Goal: Task Accomplishment & Management: Complete application form

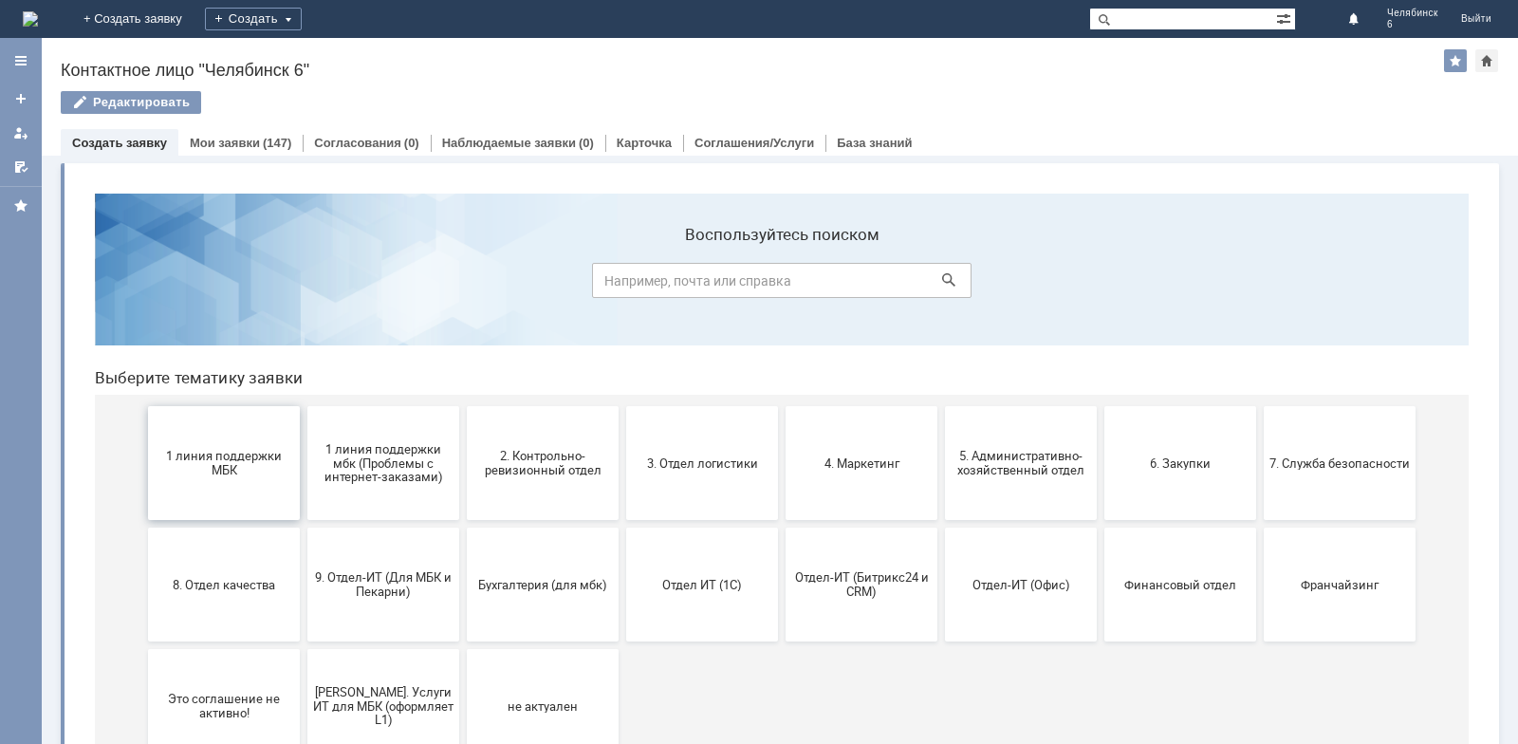
click at [211, 451] on span "1 линия поддержки МБК" at bounding box center [224, 463] width 140 height 28
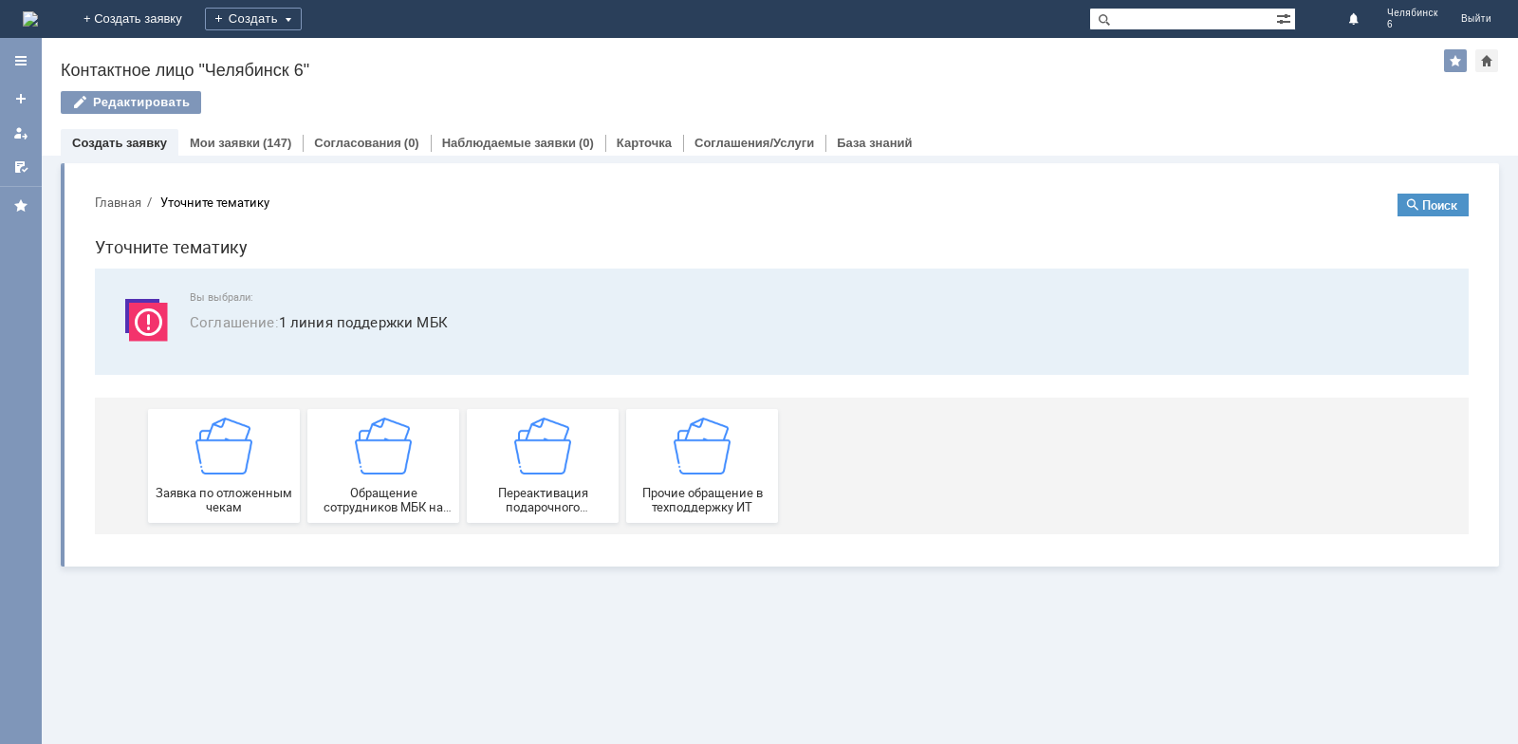
click at [228, 473] on img at bounding box center [223, 445] width 57 height 57
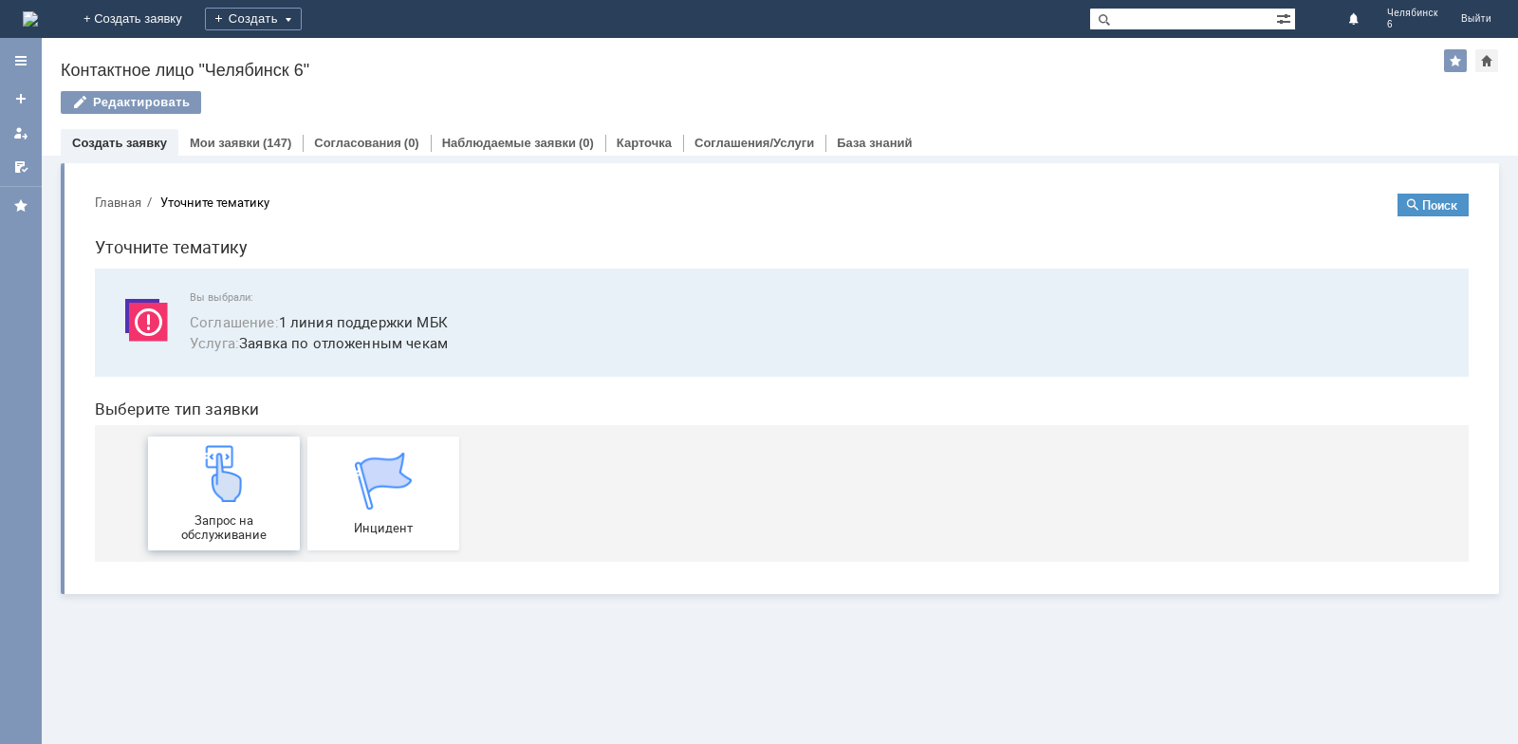
click at [222, 493] on img at bounding box center [223, 473] width 57 height 57
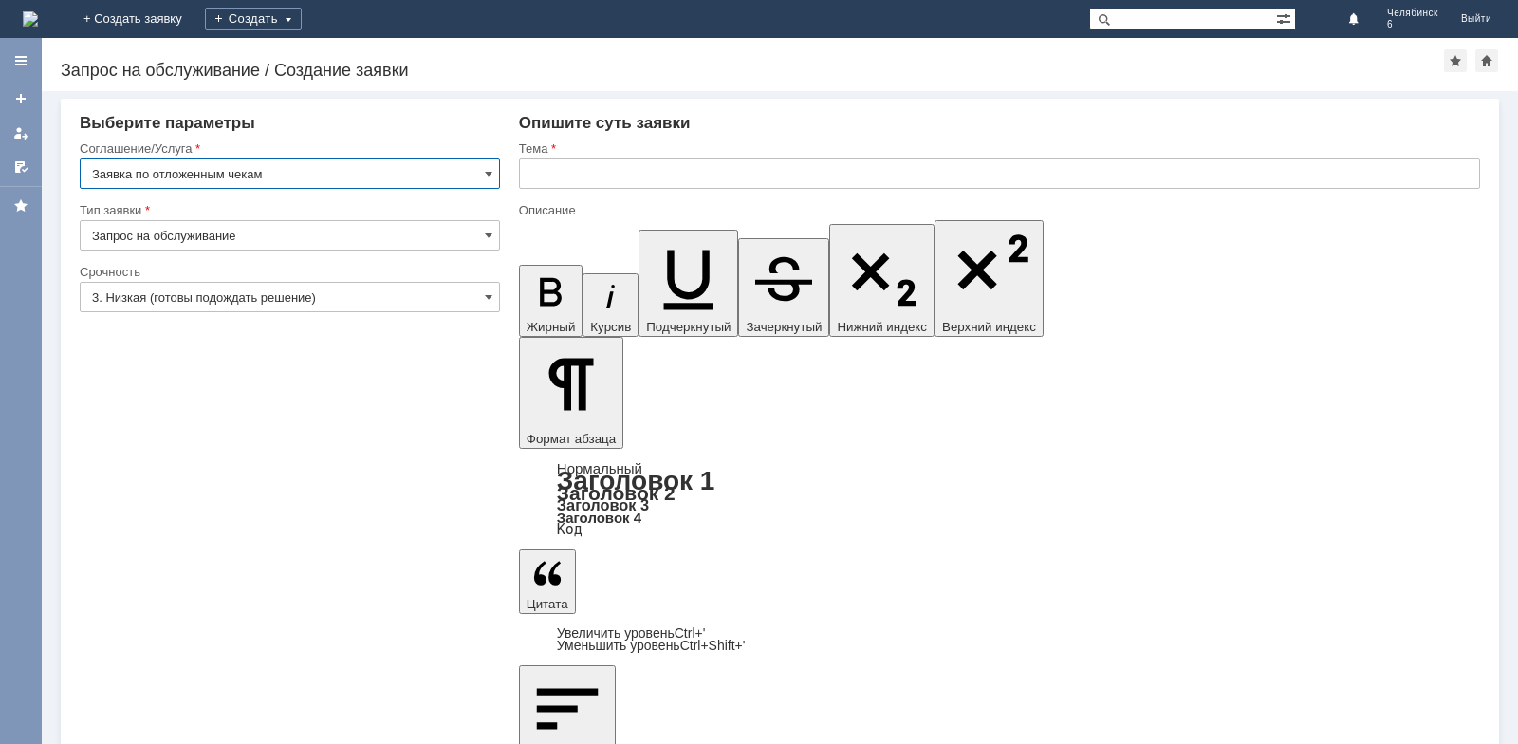
click at [660, 174] on input "text" at bounding box center [999, 173] width 961 height 30
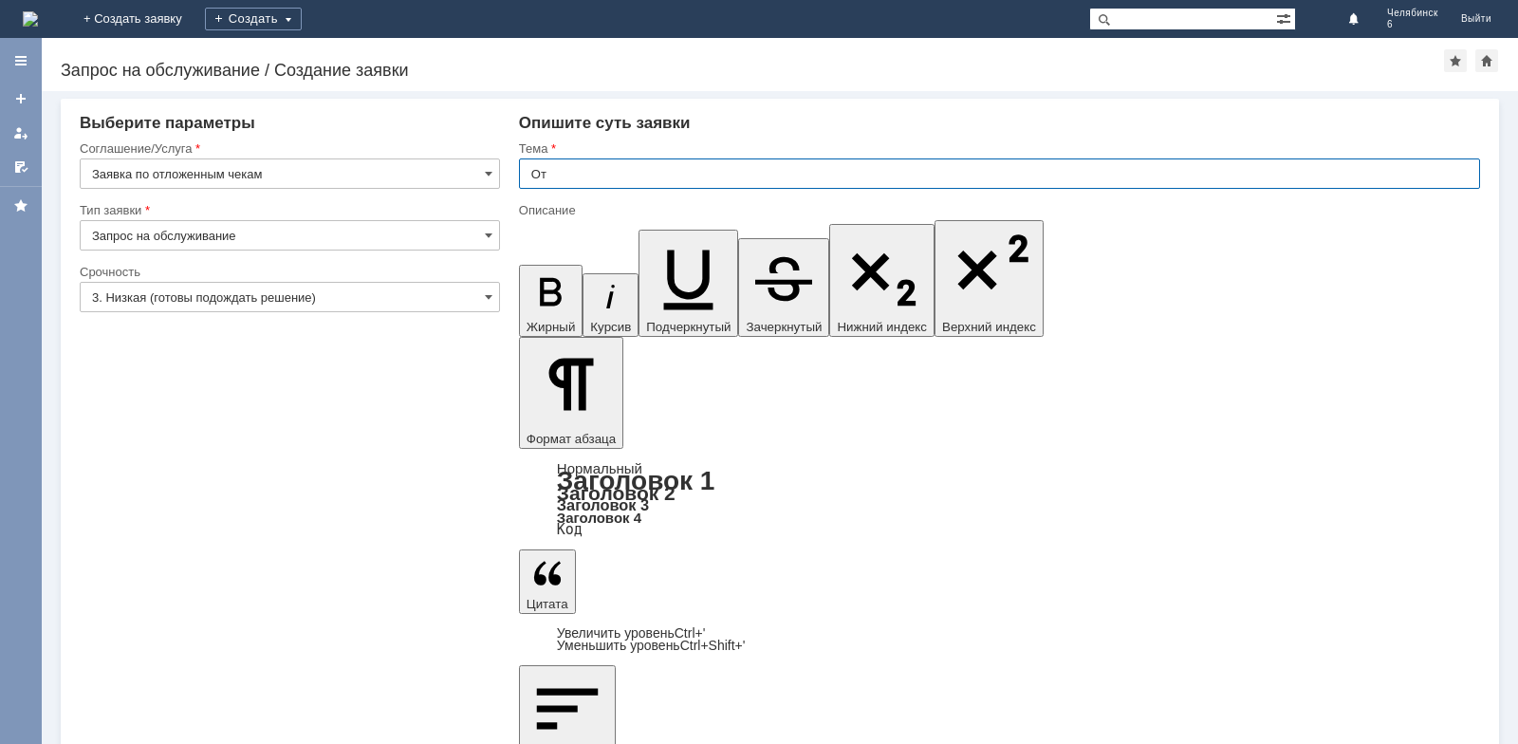
type input "О"
type input "Отложенные чеки"
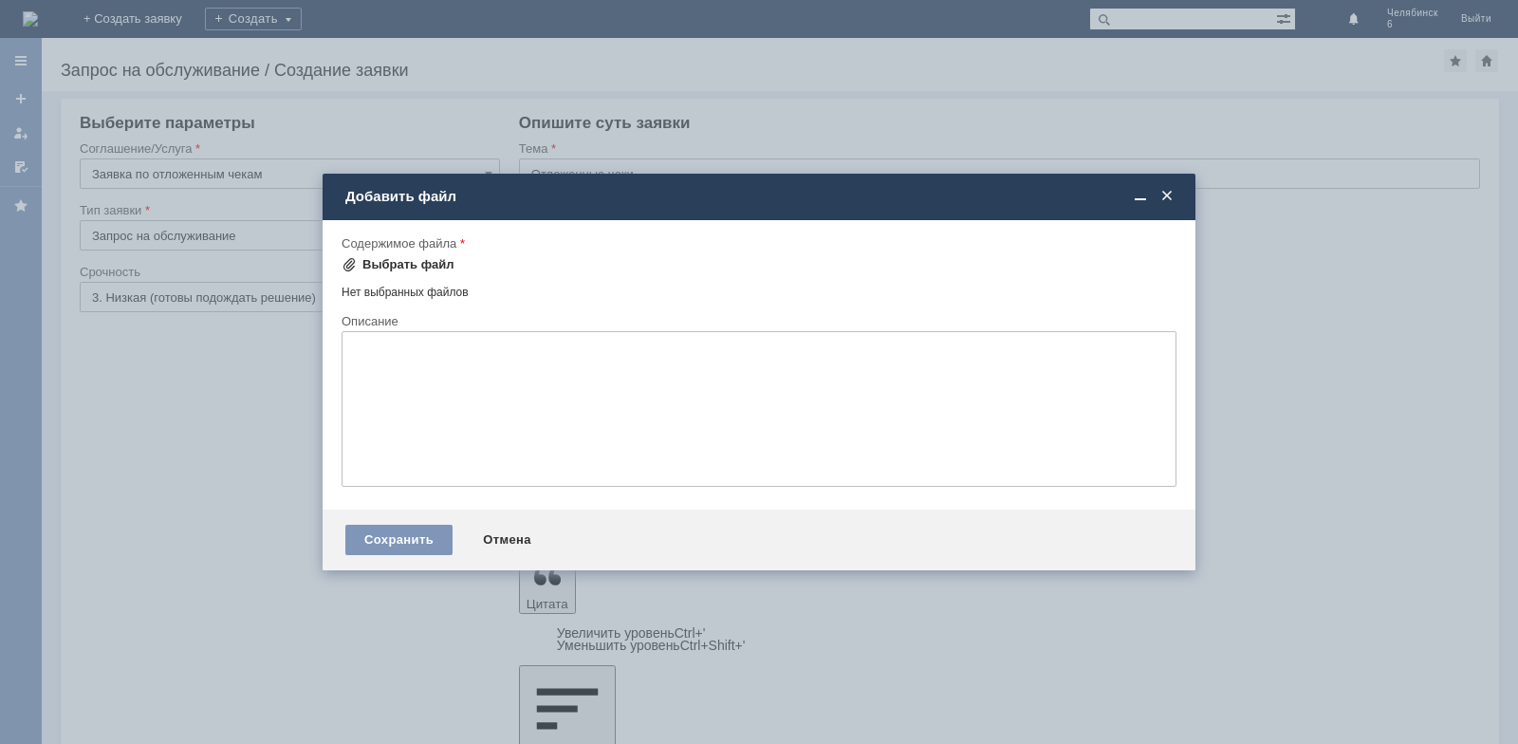
click at [409, 265] on div "Выбрать файл" at bounding box center [408, 264] width 92 height 15
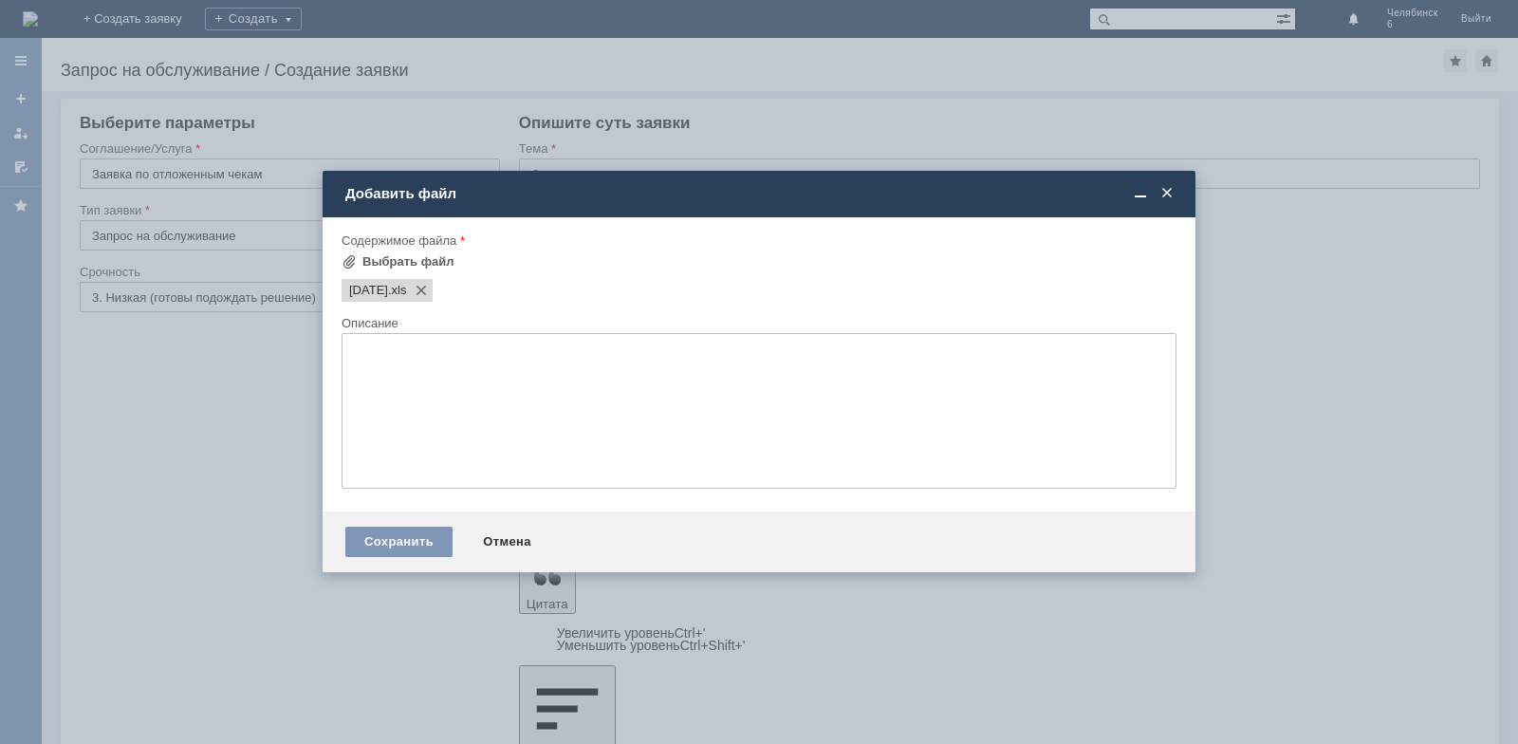
drag, startPoint x: 421, startPoint y: 541, endPoint x: 502, endPoint y: 583, distance: 91.2
click at [421, 541] on div "Сохранить" at bounding box center [398, 541] width 107 height 30
